Goal: Information Seeking & Learning: Learn about a topic

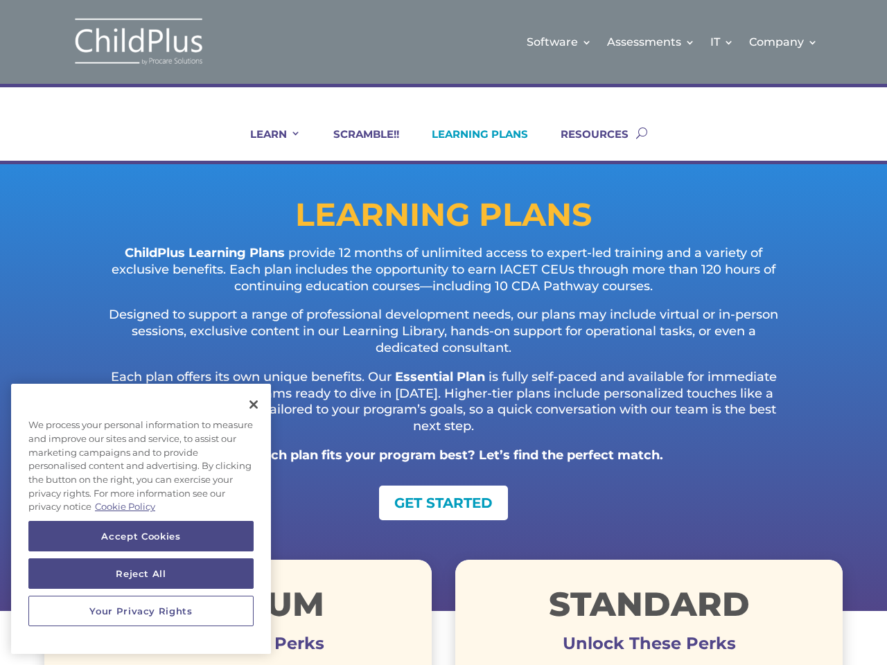
click at [443, 333] on p "Designed to support a range of professional development needs, our plans may in…" at bounding box center [443, 338] width 687 height 62
click at [723, 42] on link "IT" at bounding box center [722, 42] width 24 height 56
click at [783, 42] on link "Company" at bounding box center [783, 42] width 69 height 56
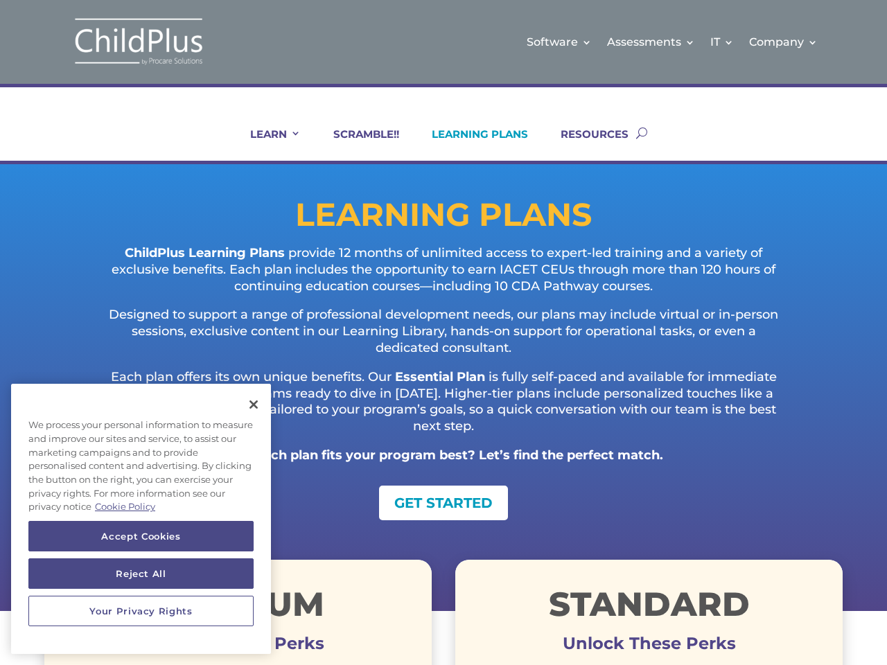
click at [266, 144] on link "LEARN" at bounding box center [267, 143] width 68 height 33
click at [141, 536] on button "Accept Cookies" at bounding box center [140, 536] width 225 height 30
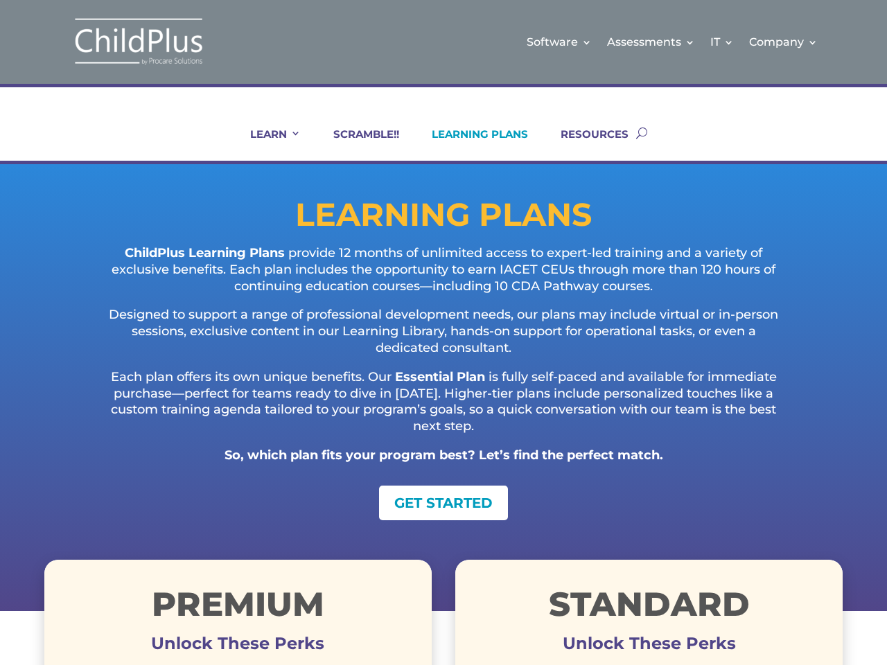
click at [141, 574] on button "Reject All" at bounding box center [140, 573] width 225 height 30
click at [254, 405] on p "Each plan offers its own unique benefits. Our Essential Plan is fully self-pace…" at bounding box center [443, 408] width 687 height 78
